Goal: Transaction & Acquisition: Download file/media

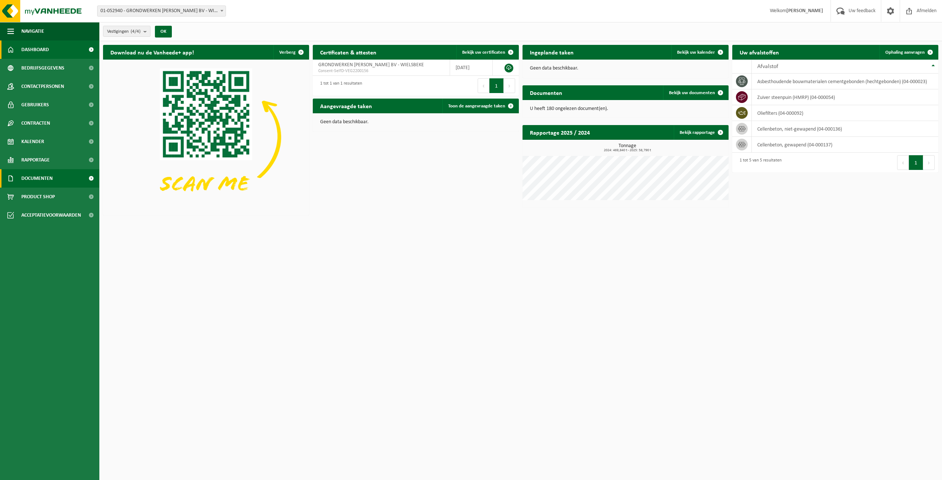
click at [49, 185] on span "Documenten" at bounding box center [36, 178] width 31 height 18
click at [45, 210] on span "Documenten" at bounding box center [35, 213] width 27 height 14
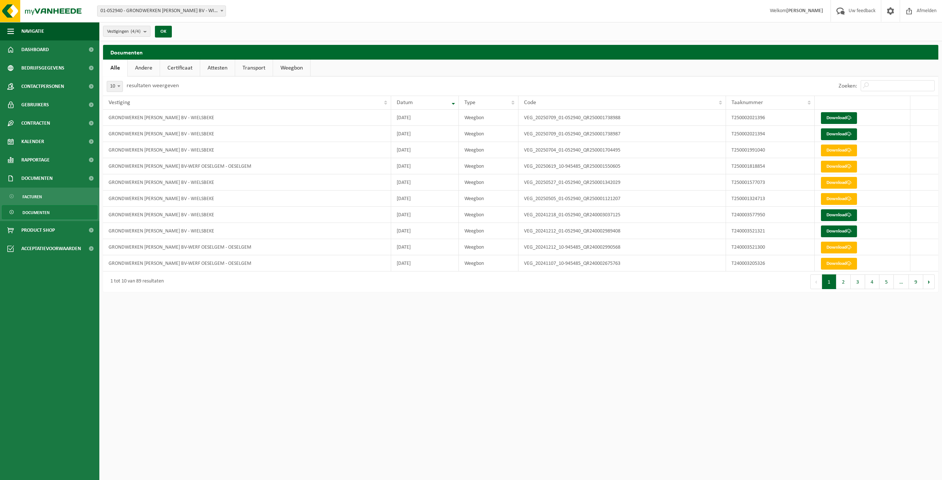
click at [294, 71] on link "Weegbon" at bounding box center [291, 68] width 37 height 17
click at [837, 136] on link "Download" at bounding box center [839, 134] width 36 height 12
click at [841, 119] on link "Download" at bounding box center [839, 118] width 36 height 12
click at [843, 136] on link "Download" at bounding box center [839, 134] width 36 height 12
